Goal: Book appointment/travel/reservation

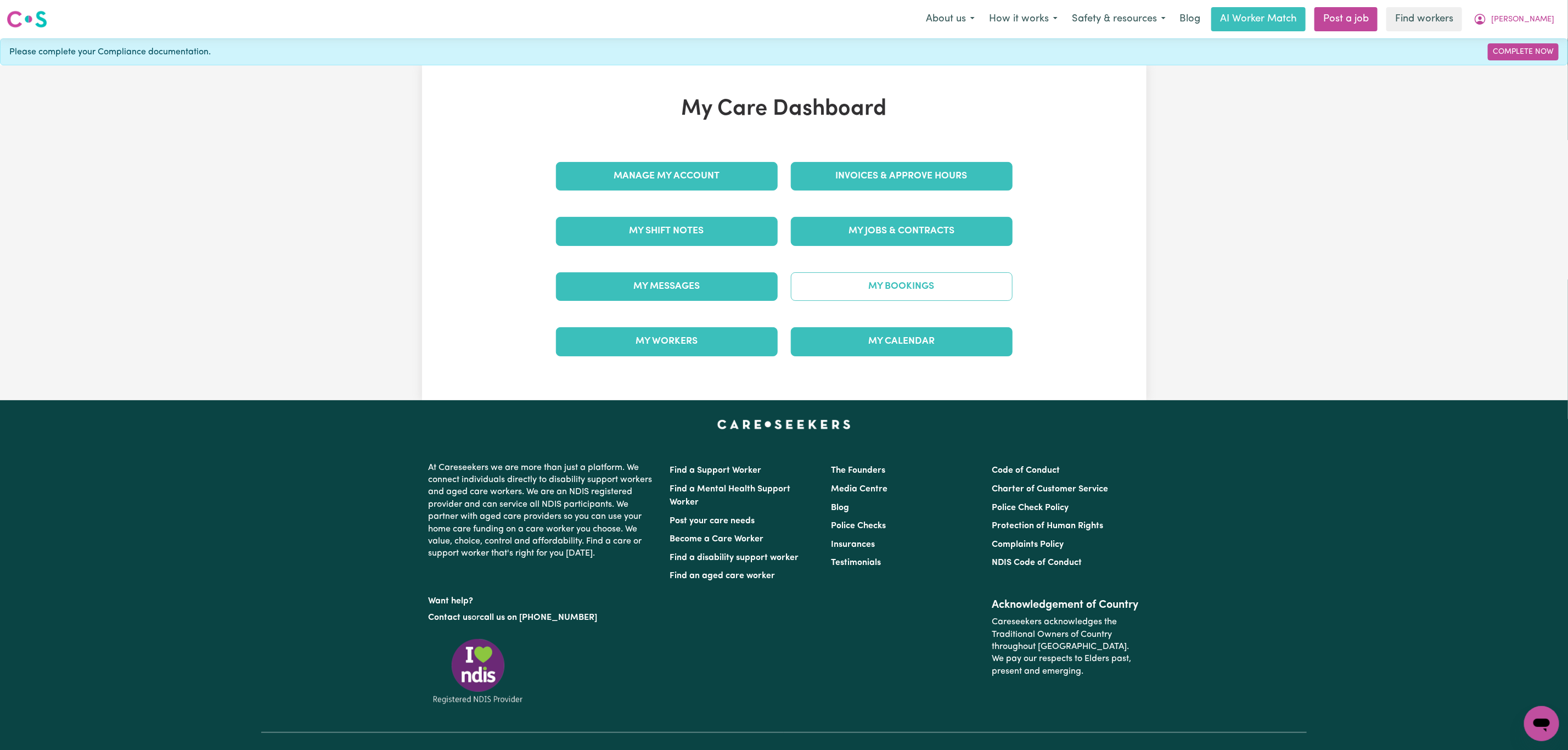
click at [906, 290] on link "My Bookings" at bounding box center [901, 286] width 222 height 28
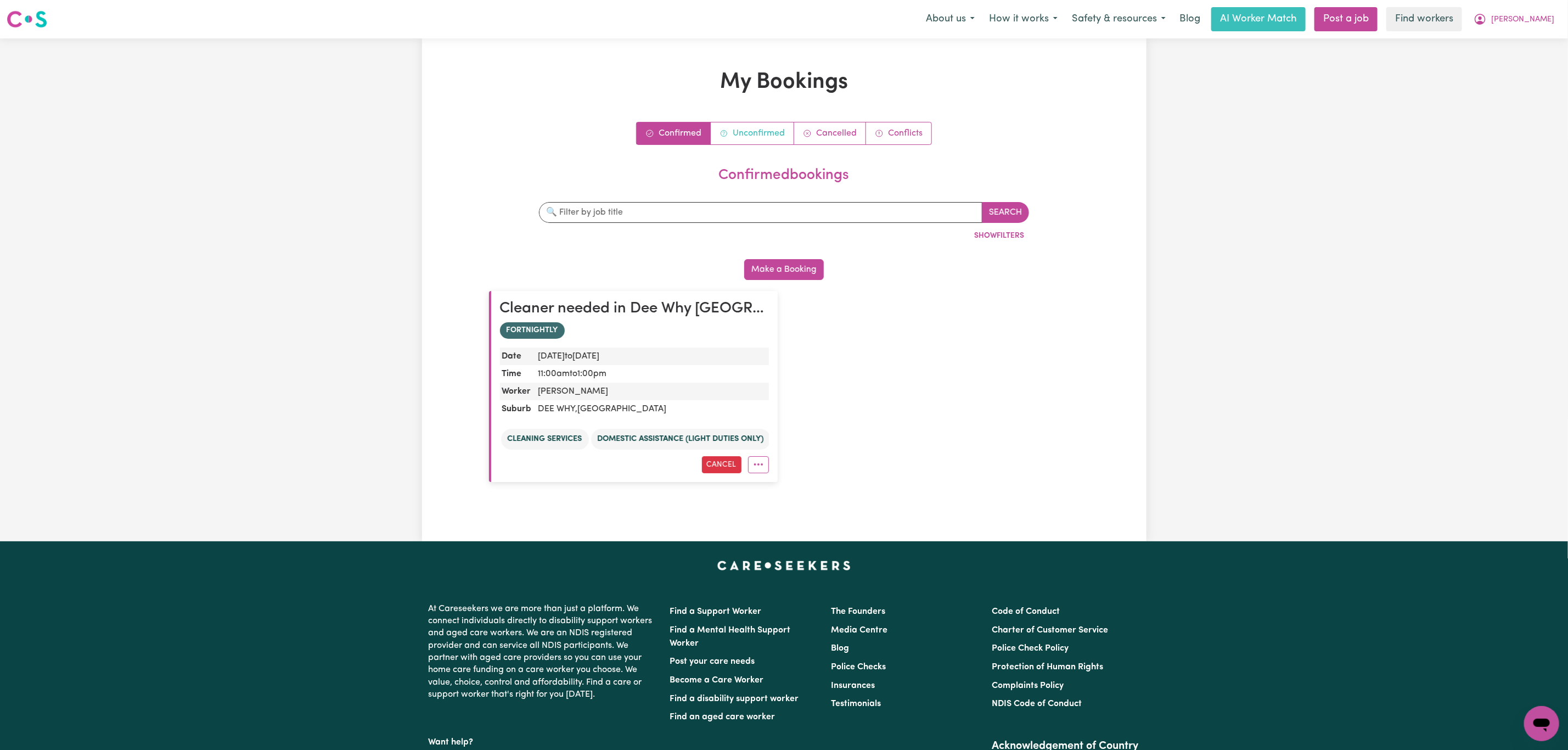
click at [756, 135] on link "Unconfirmed" at bounding box center [753, 133] width 84 height 22
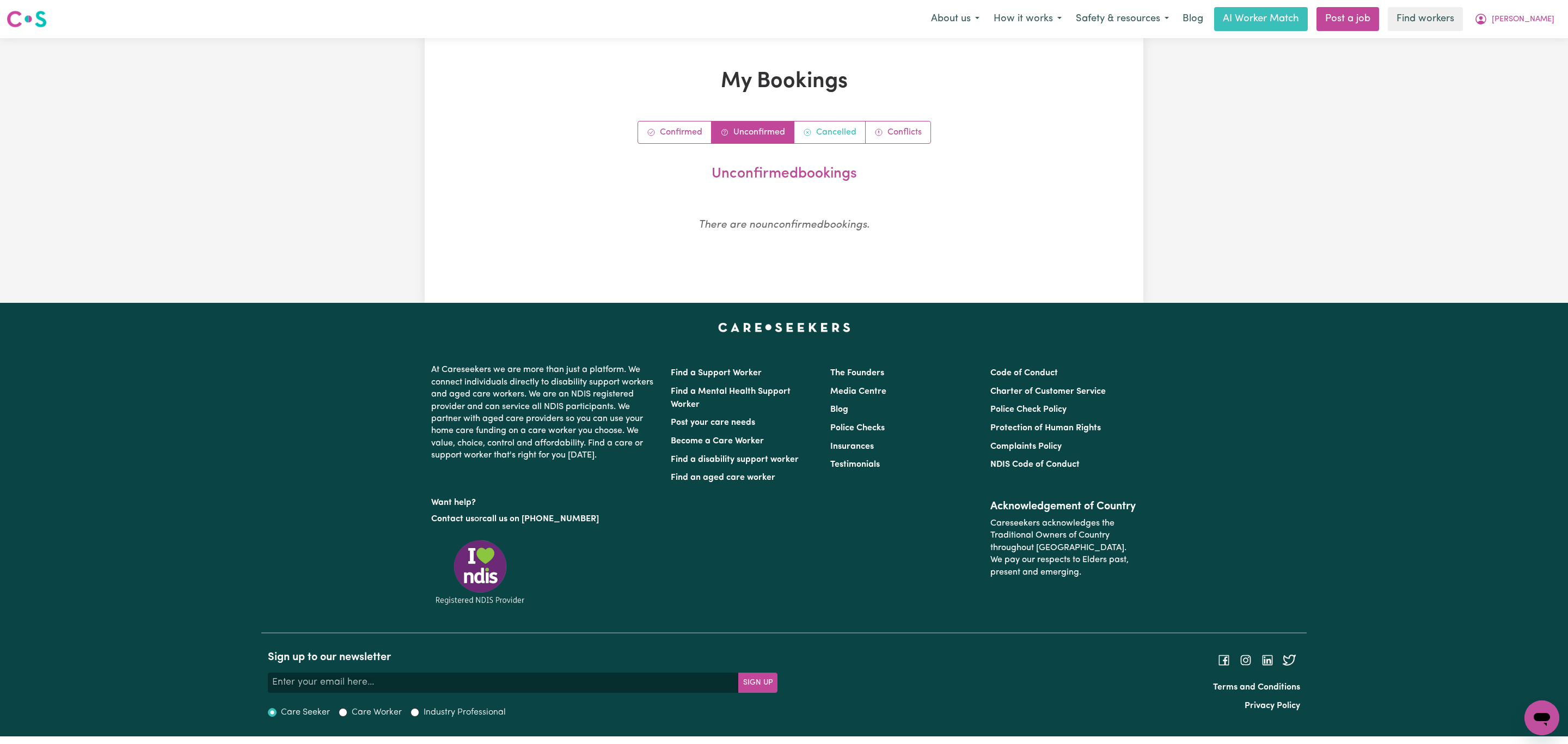
click at [847, 134] on link "Cancelled" at bounding box center [830, 132] width 71 height 22
click at [910, 131] on link "Conflicts" at bounding box center [898, 132] width 64 height 22
drag, startPoint x: 687, startPoint y: 128, endPoint x: 1255, endPoint y: 1, distance: 582.0
click at [688, 128] on link "Confirmed" at bounding box center [675, 132] width 73 height 22
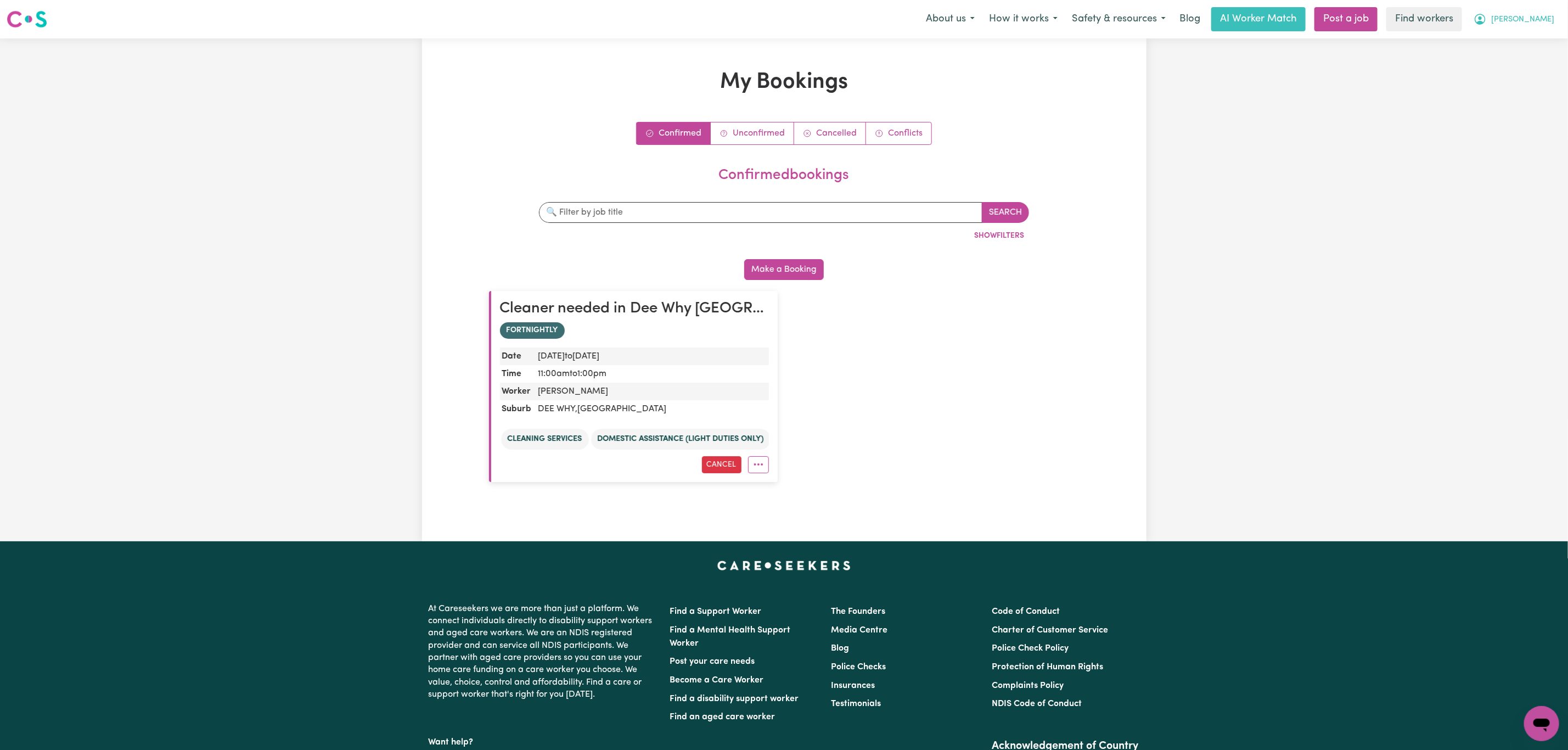
click at [1543, 13] on span "[PERSON_NAME]" at bounding box center [1522, 19] width 63 height 12
click at [1524, 41] on link "My Dashboard" at bounding box center [1518, 43] width 87 height 21
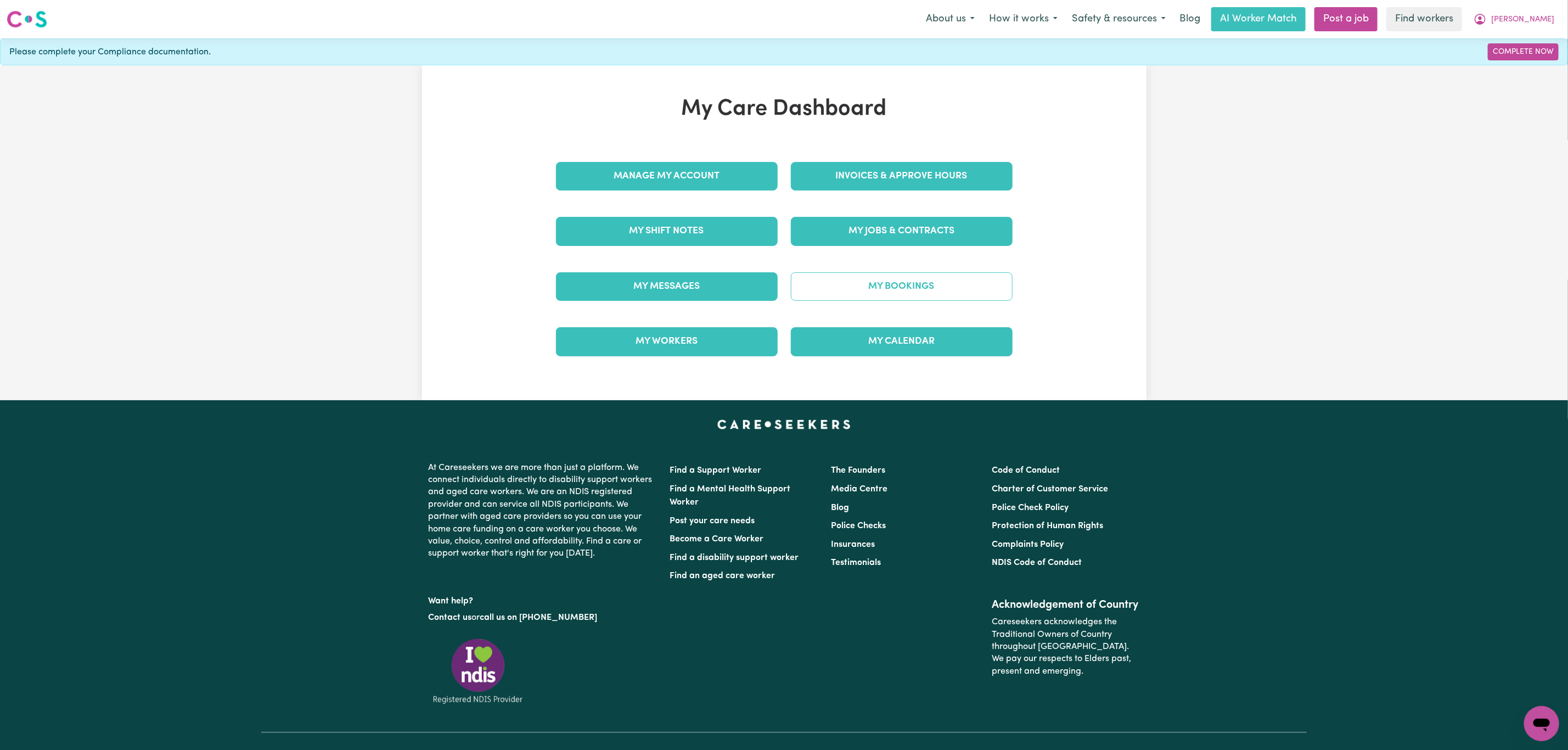
click at [922, 290] on link "My Bookings" at bounding box center [901, 286] width 222 height 28
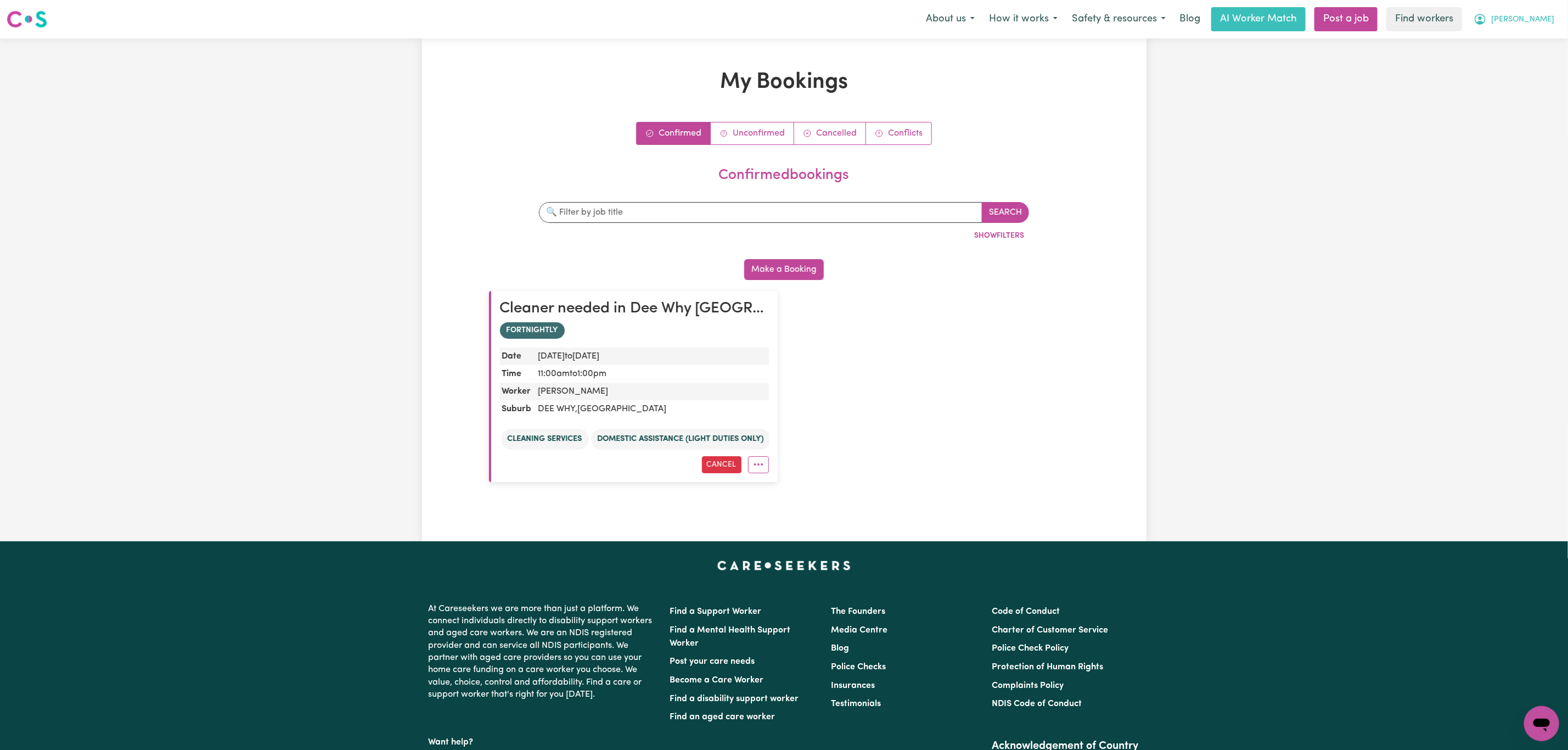
click at [1556, 22] on button "[PERSON_NAME]" at bounding box center [1513, 19] width 95 height 23
click at [1515, 44] on link "My Dashboard" at bounding box center [1518, 43] width 87 height 21
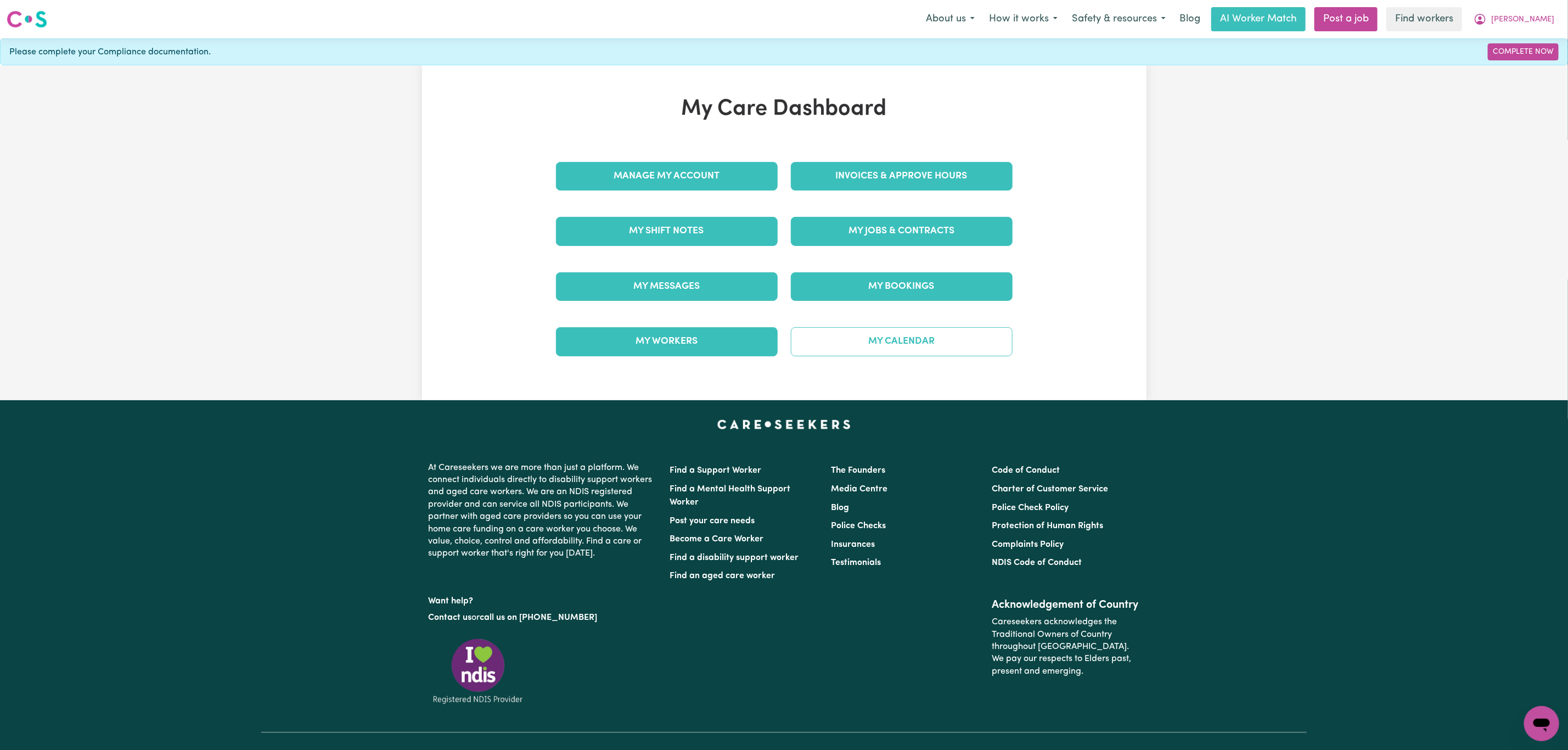
click at [914, 356] on link "My Calendar" at bounding box center [901, 342] width 222 height 28
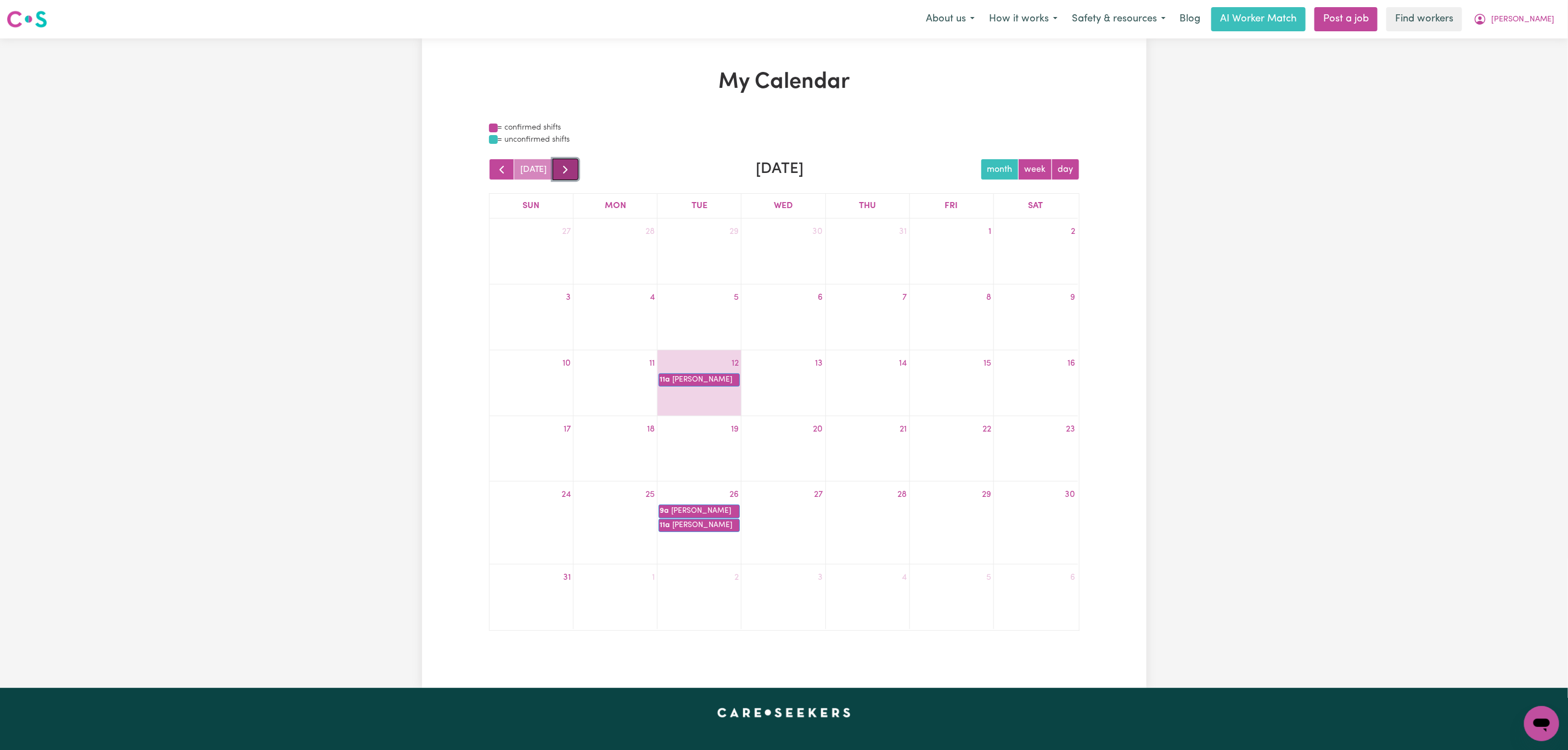
click at [560, 167] on span "button" at bounding box center [566, 170] width 13 height 13
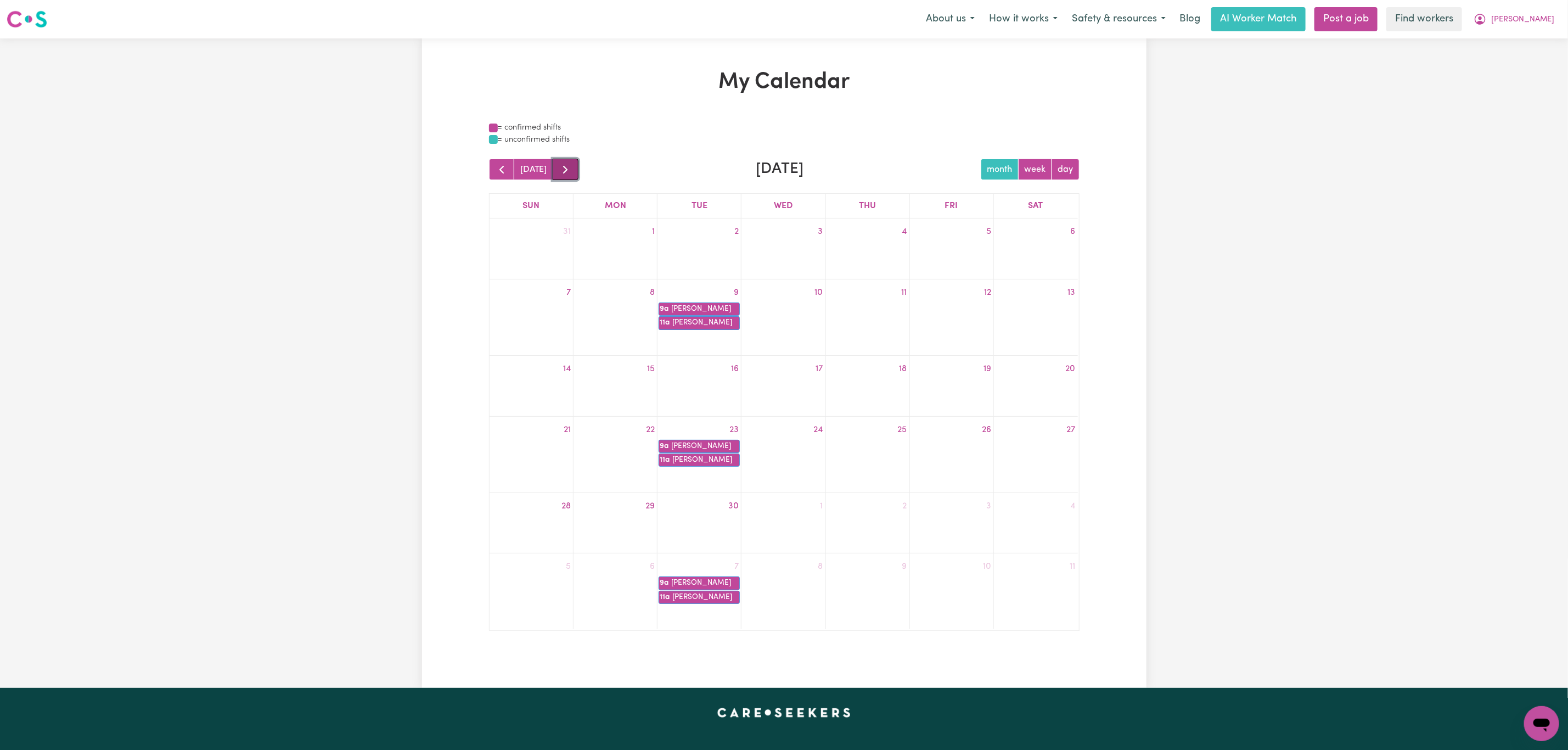
click at [560, 167] on span "button" at bounding box center [566, 170] width 13 height 13
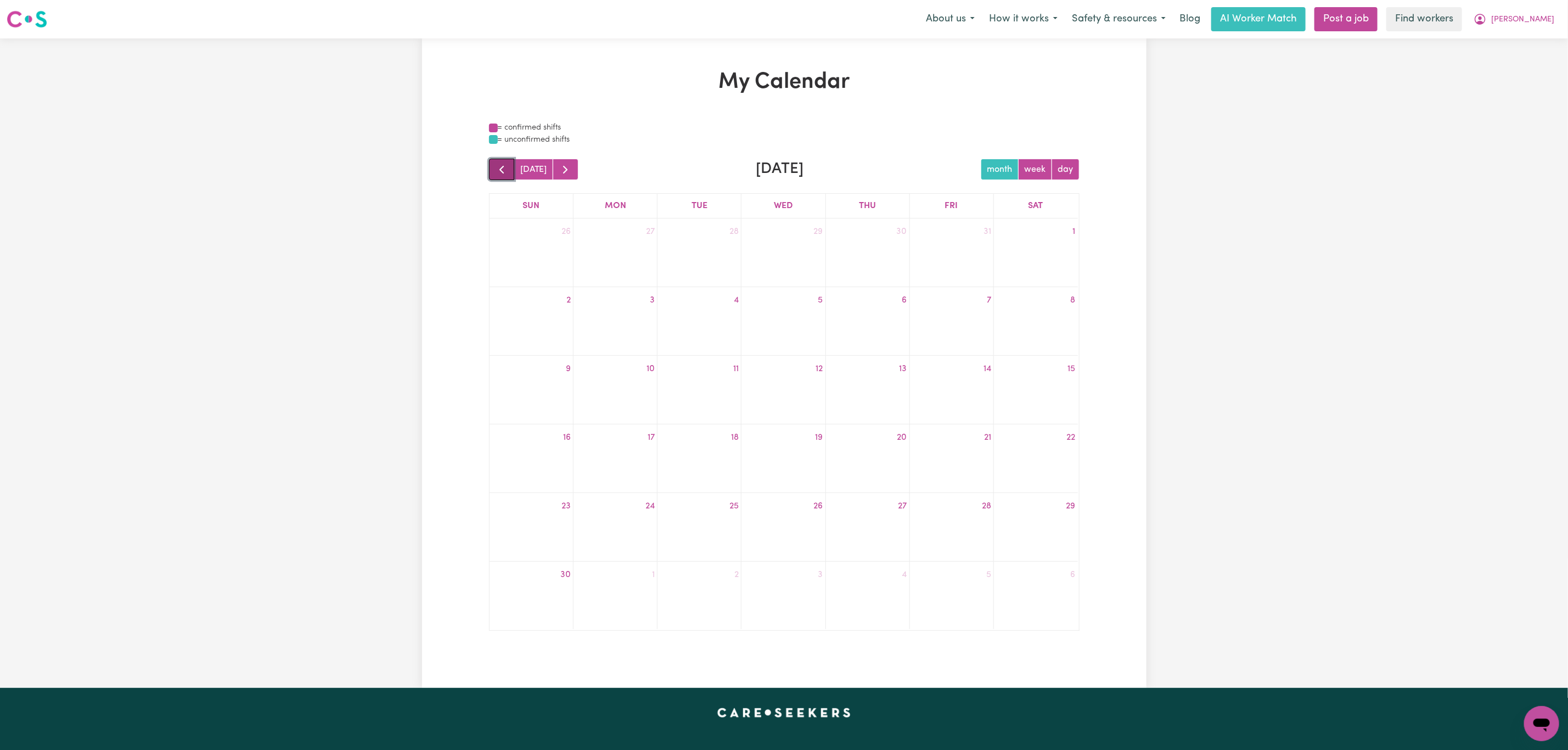
click at [499, 170] on span "button" at bounding box center [501, 170] width 13 height 13
click at [560, 173] on span "button" at bounding box center [566, 170] width 13 height 13
click at [498, 168] on span "button" at bounding box center [501, 170] width 13 height 13
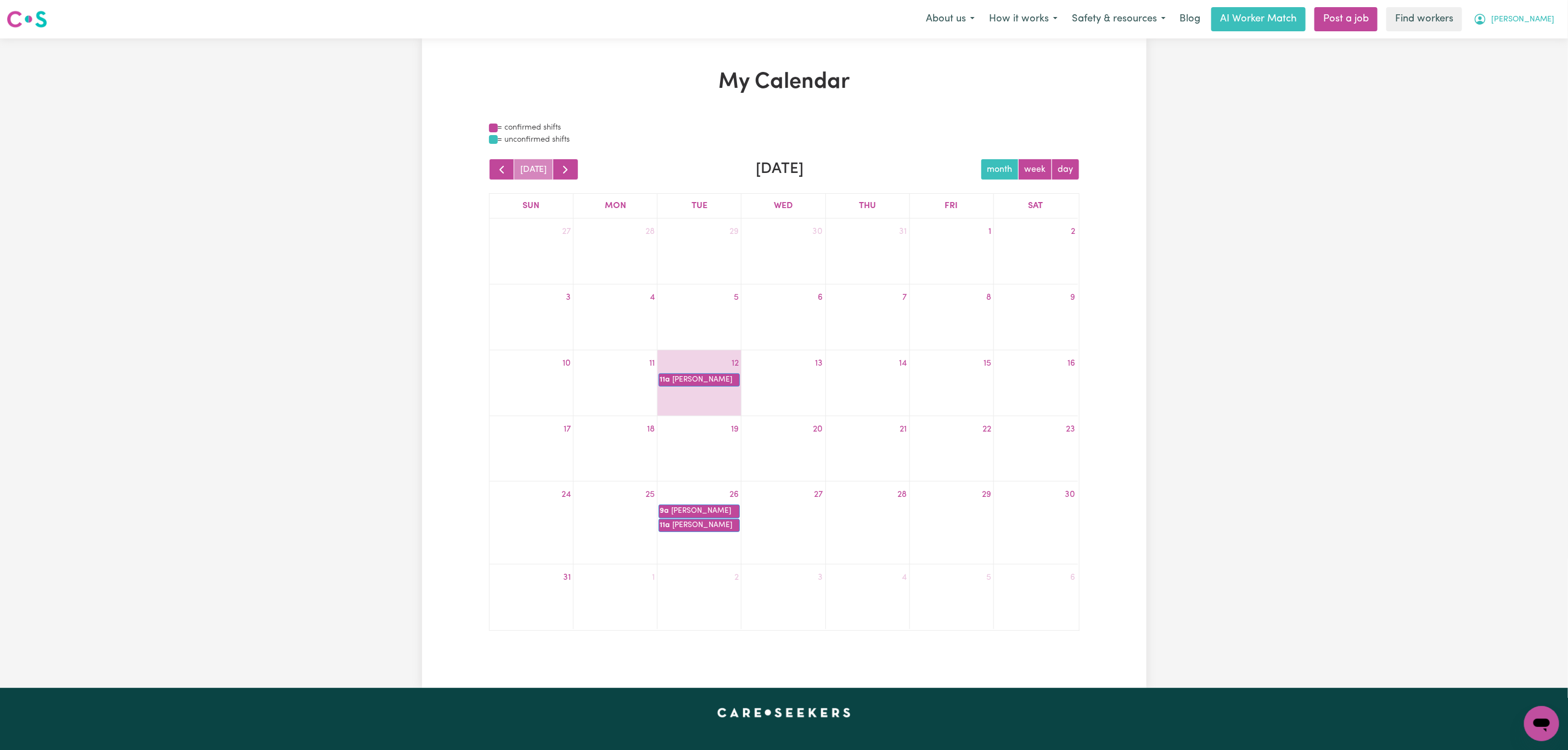
click at [1486, 23] on icon "My Account" at bounding box center [1480, 19] width 11 height 11
click at [692, 509] on link "9a [PERSON_NAME]" at bounding box center [699, 511] width 81 height 13
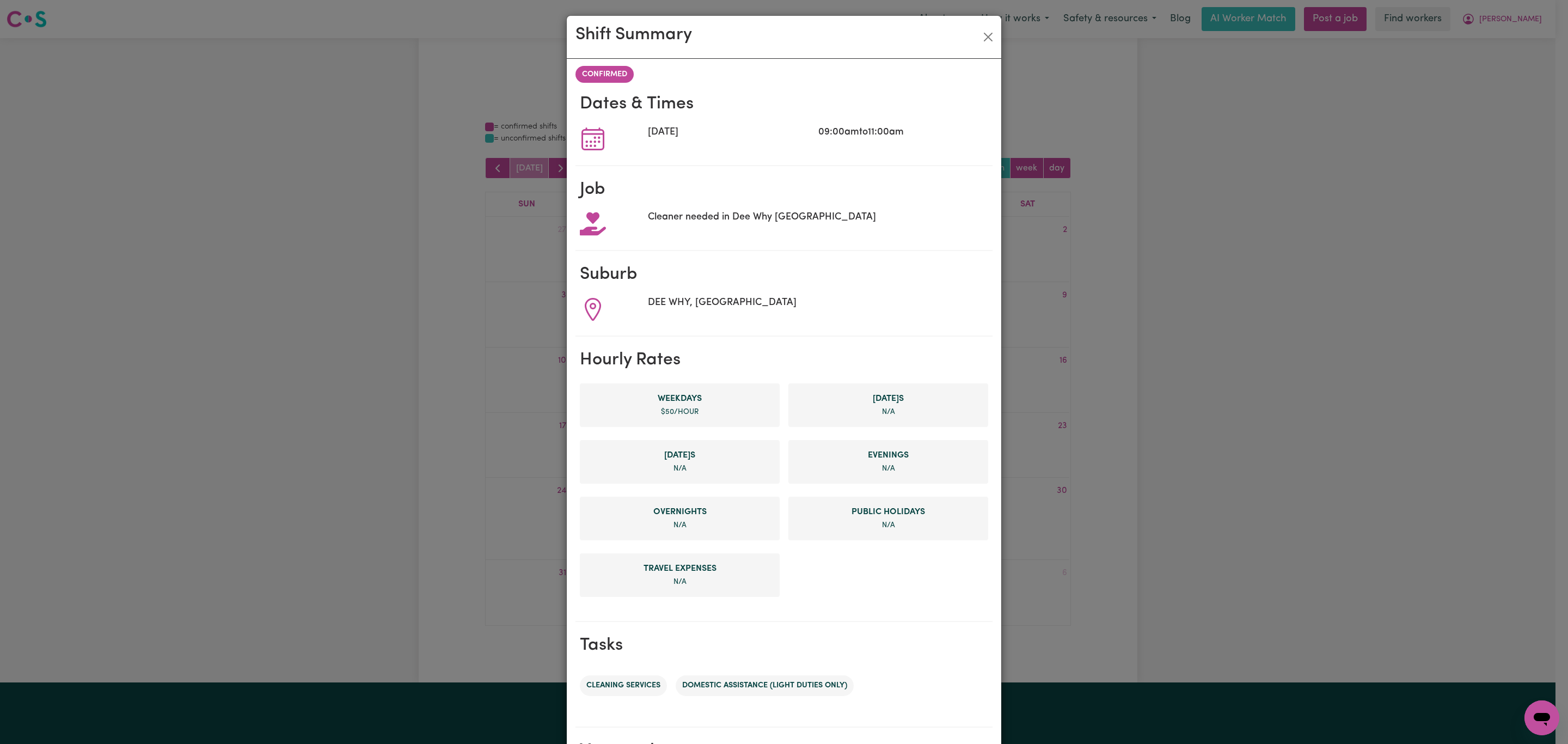
scroll to position [151, 0]
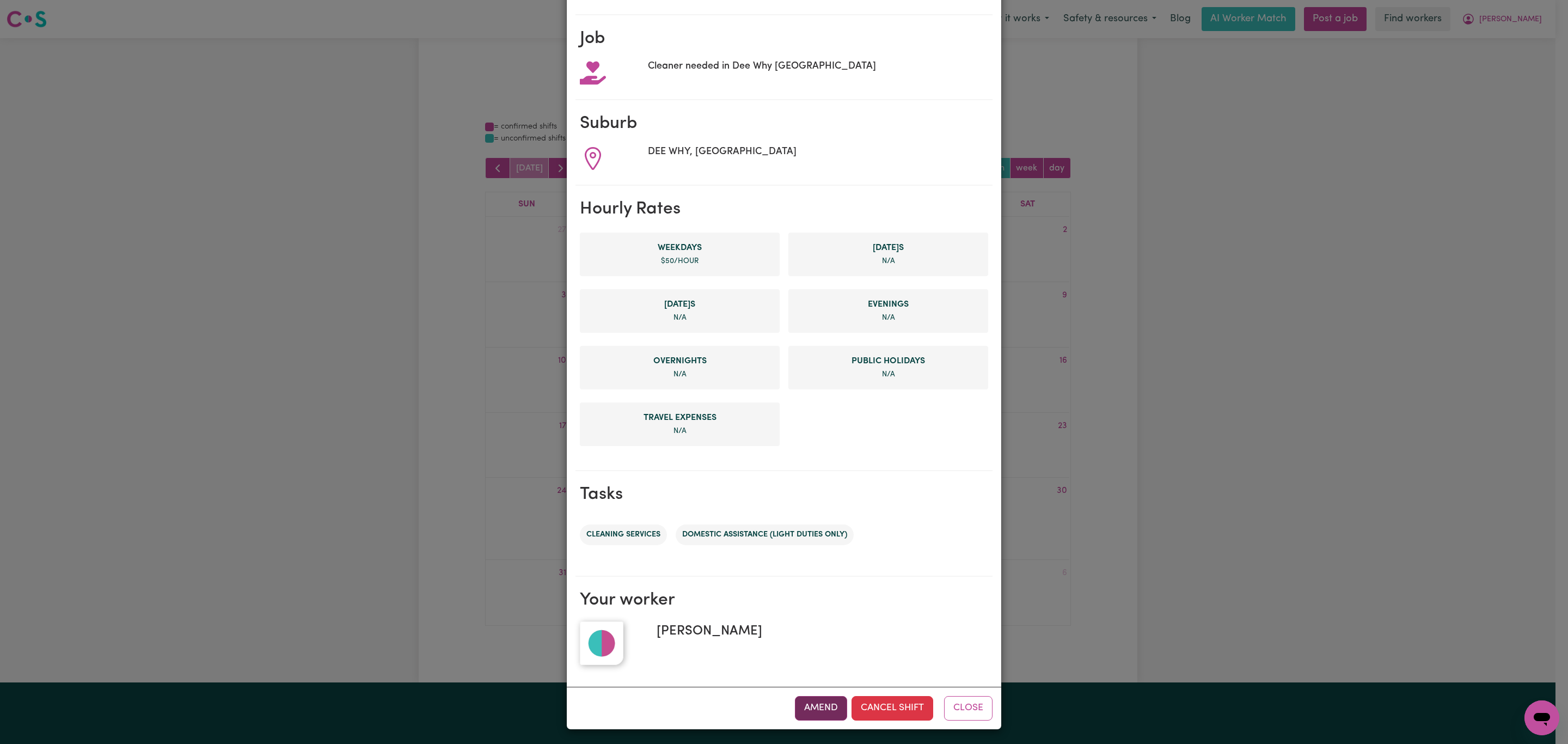
click at [806, 703] on button "Amend" at bounding box center [821, 708] width 52 height 24
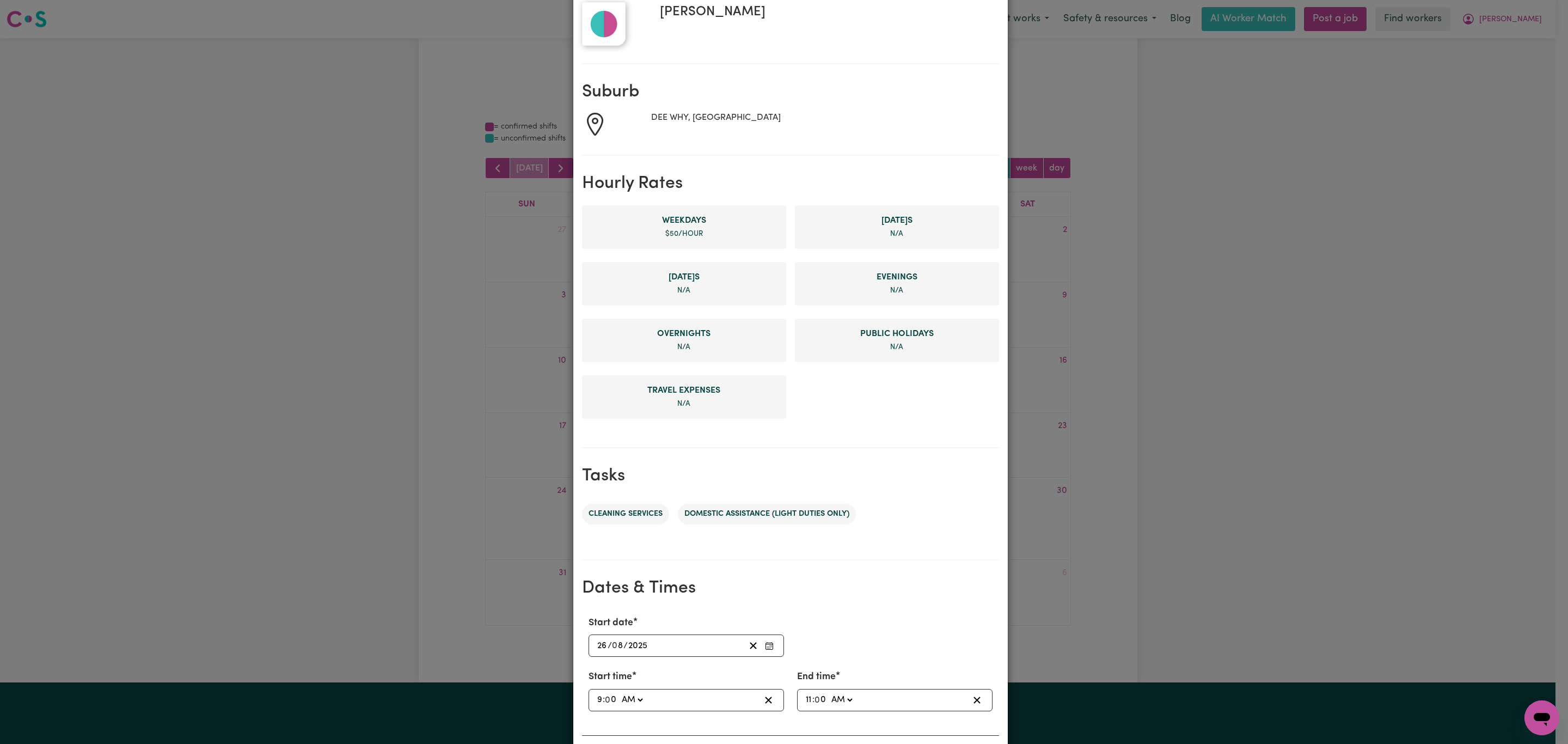
scroll to position [154, 0]
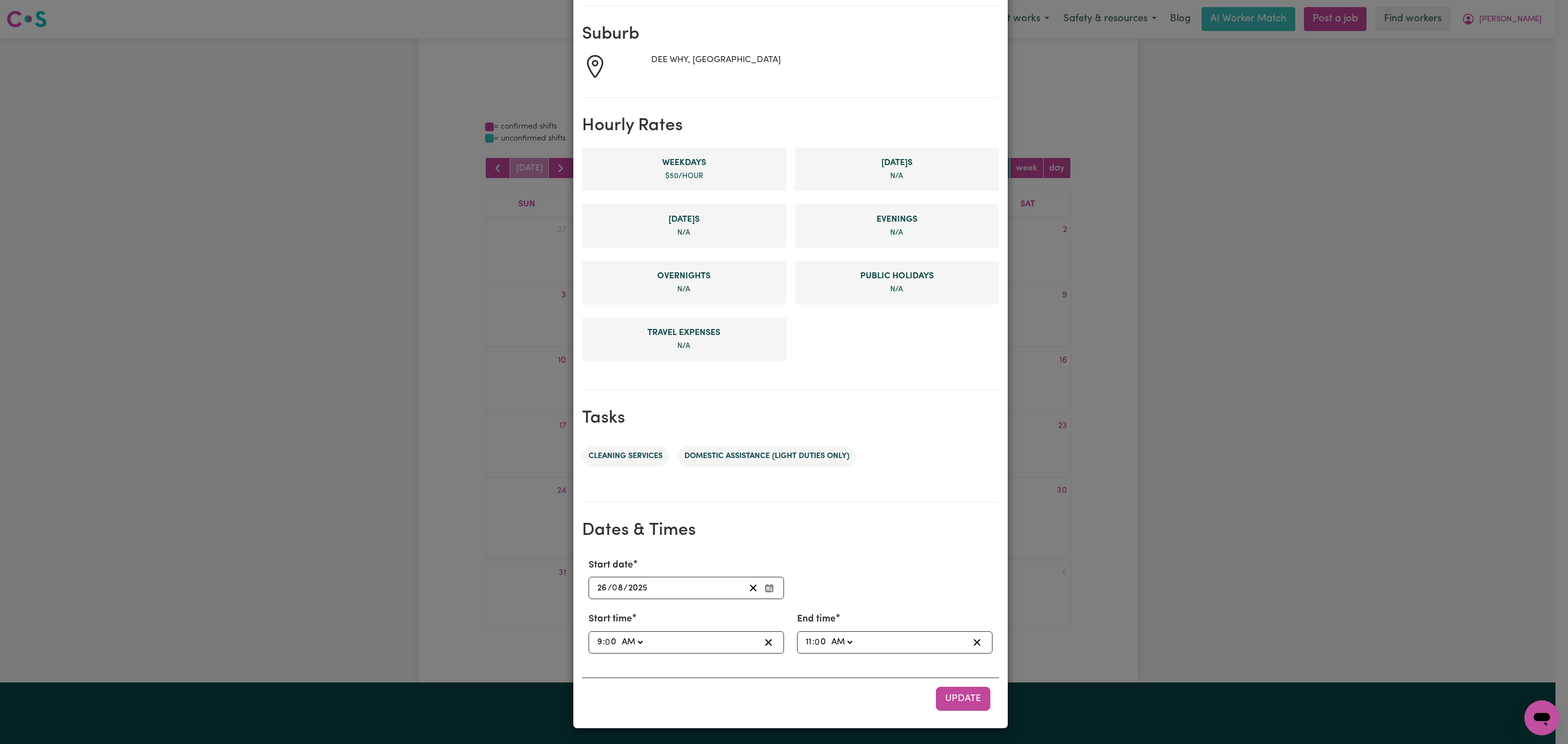
click at [597, 643] on input "9" at bounding box center [600, 642] width 6 height 15
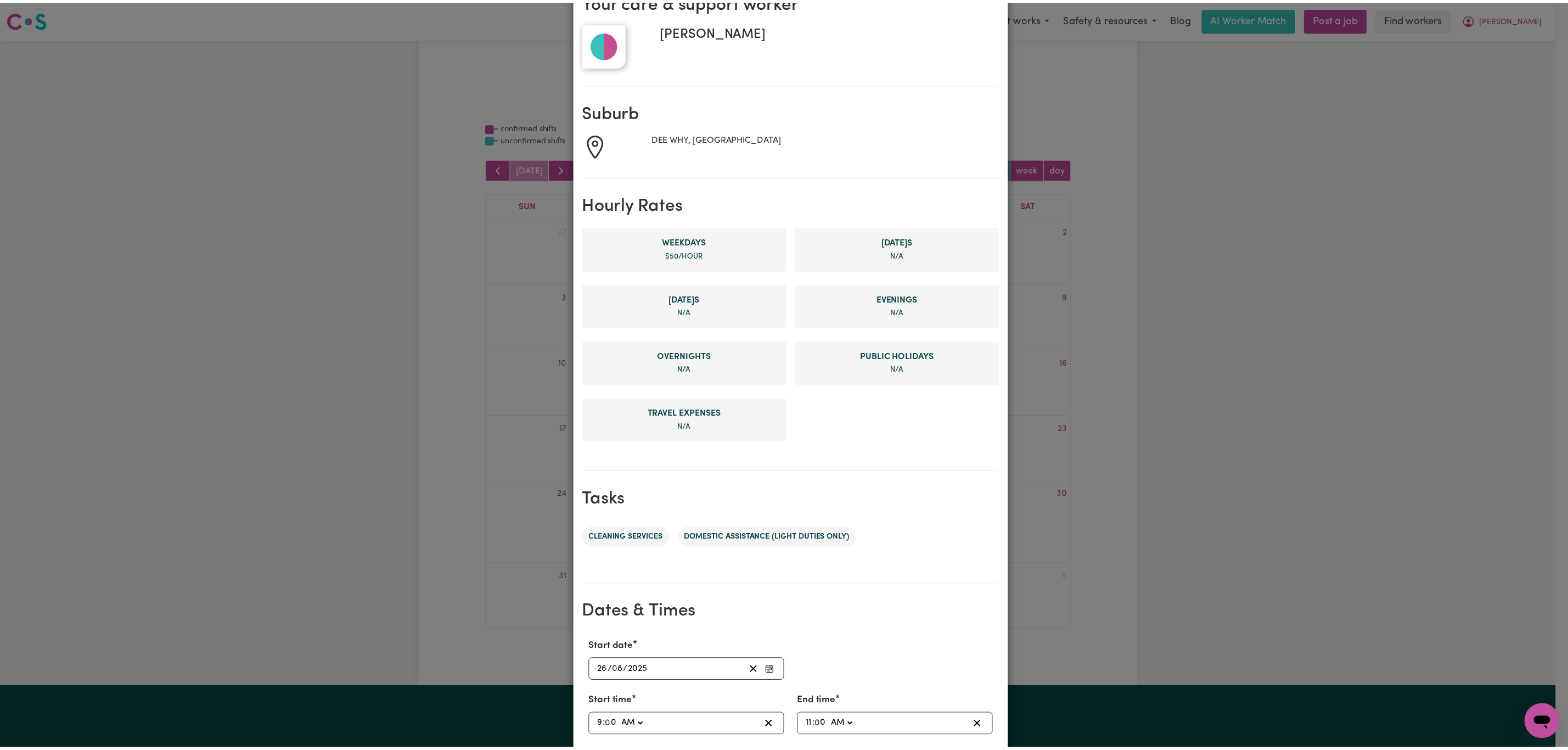
scroll to position [0, 0]
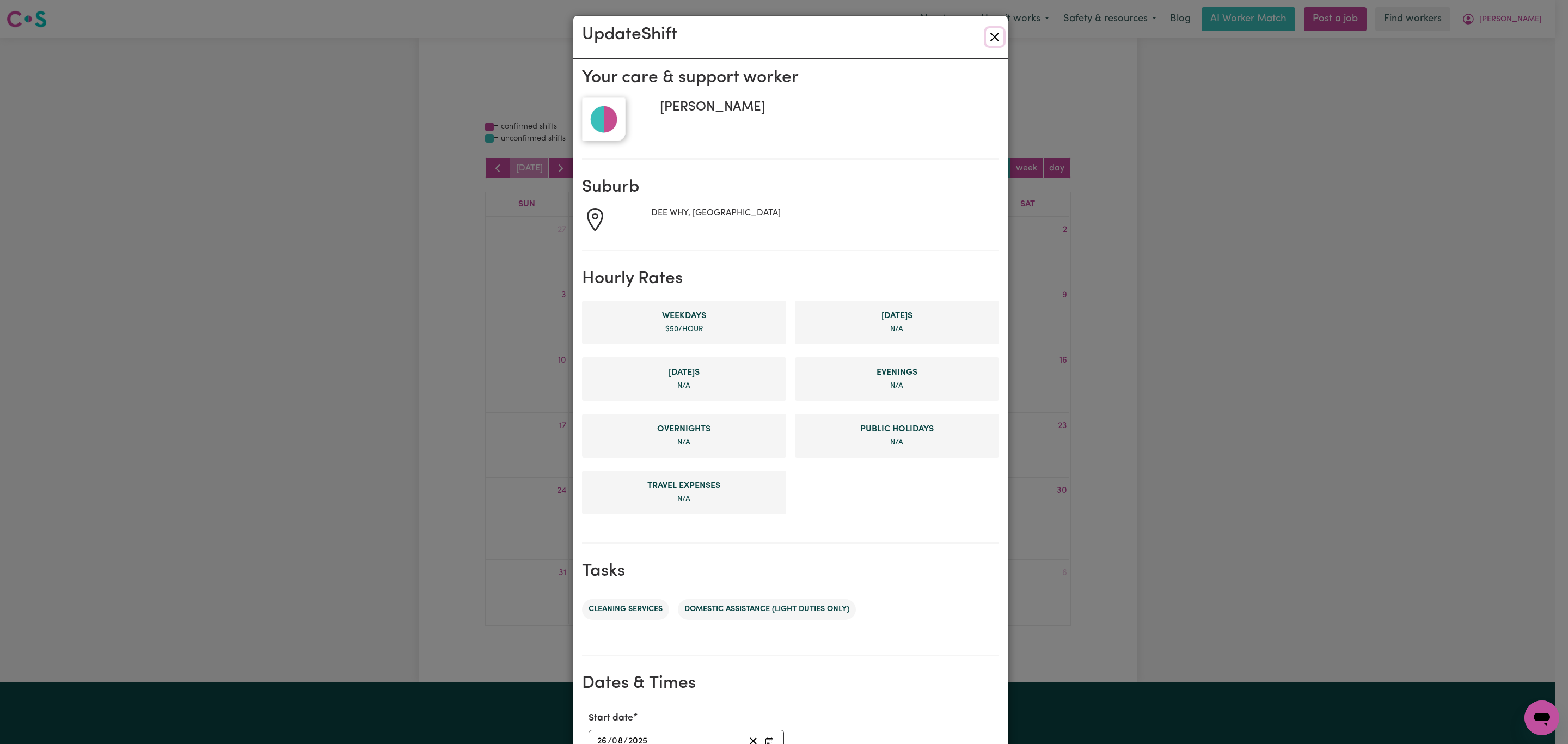
click at [986, 31] on button "Close" at bounding box center [994, 36] width 17 height 17
